Goal: Task Accomplishment & Management: Complete application form

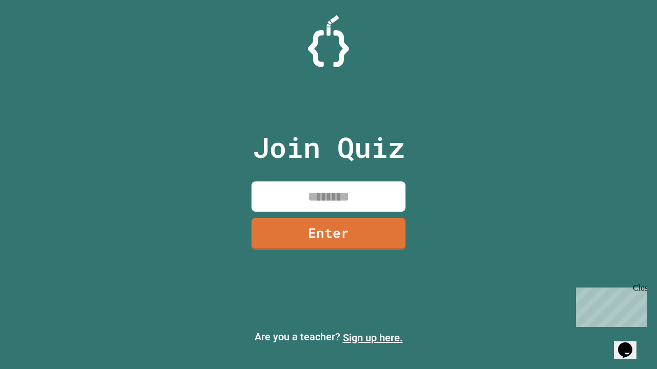
click at [372, 338] on link "Sign up here." at bounding box center [373, 338] width 60 height 12
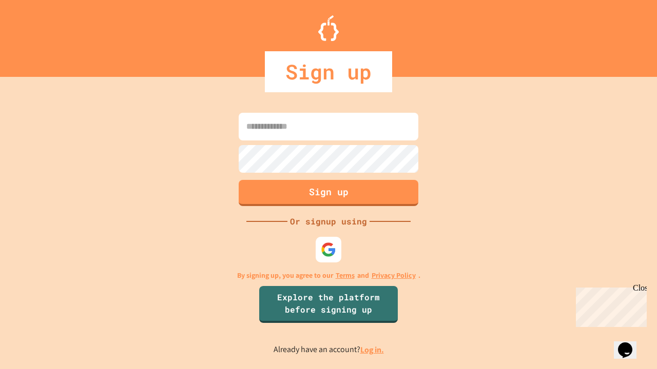
click at [372, 350] on link "Log in." at bounding box center [372, 350] width 24 height 11
